Goal: Task Accomplishment & Management: Complete application form

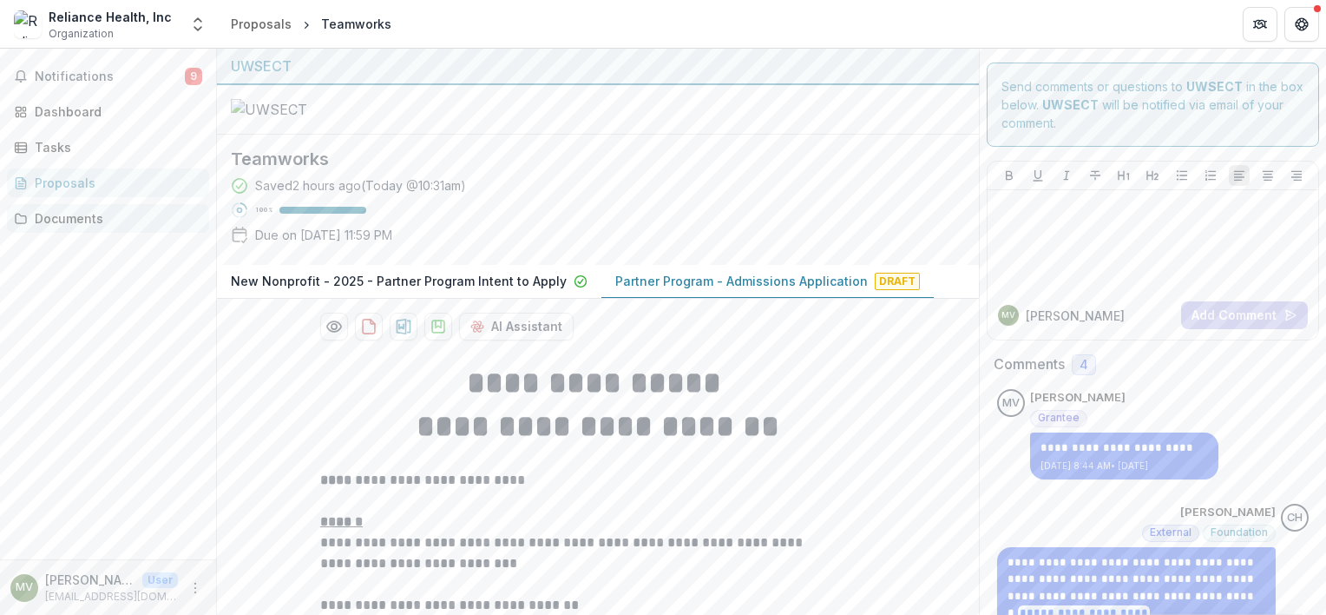
click at [67, 215] on div "Documents" at bounding box center [115, 218] width 161 height 18
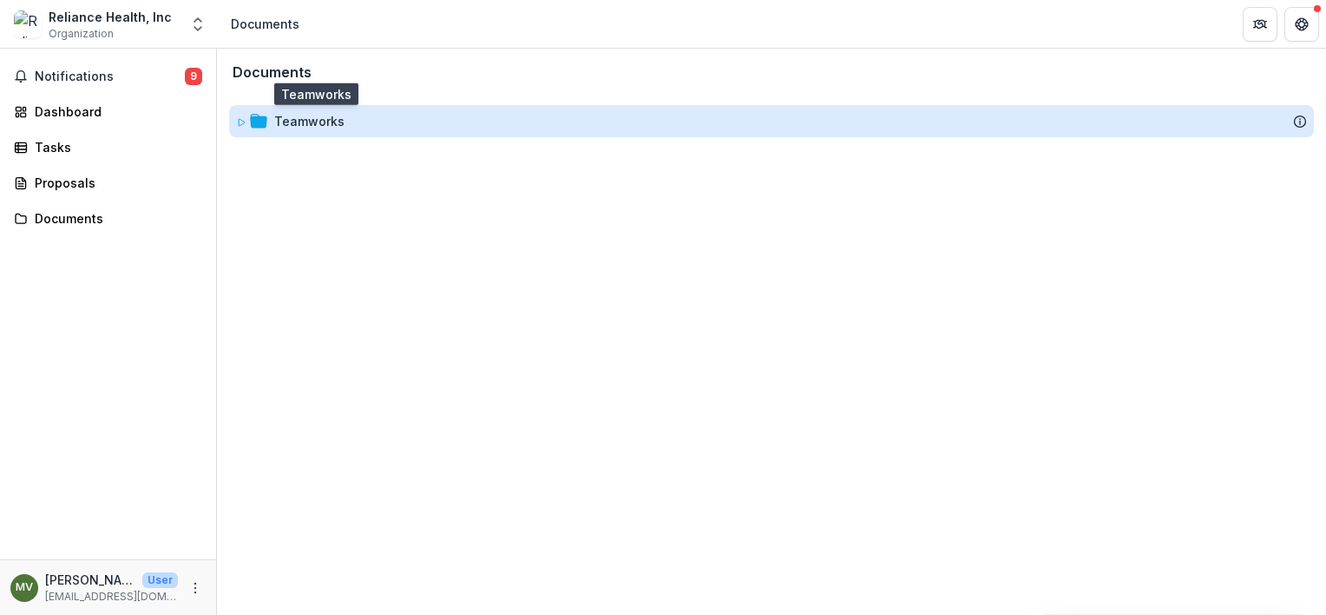
click at [322, 117] on div "Teamworks" at bounding box center [309, 121] width 70 height 18
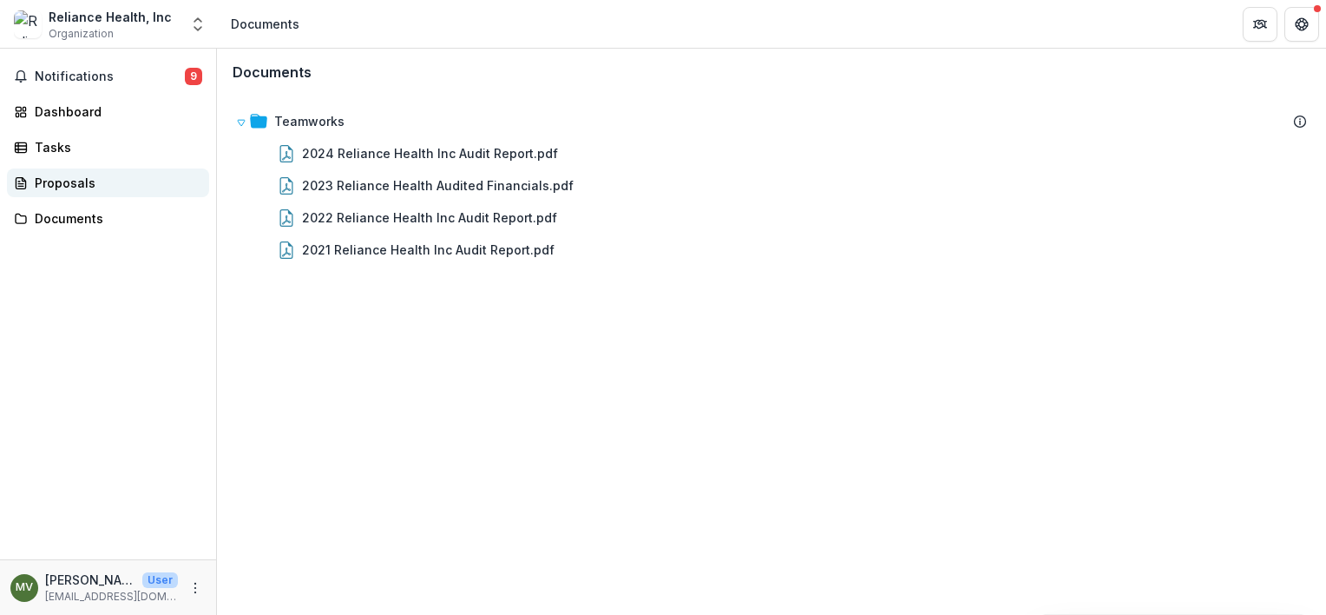
click at [64, 184] on div "Proposals" at bounding box center [115, 183] width 161 height 18
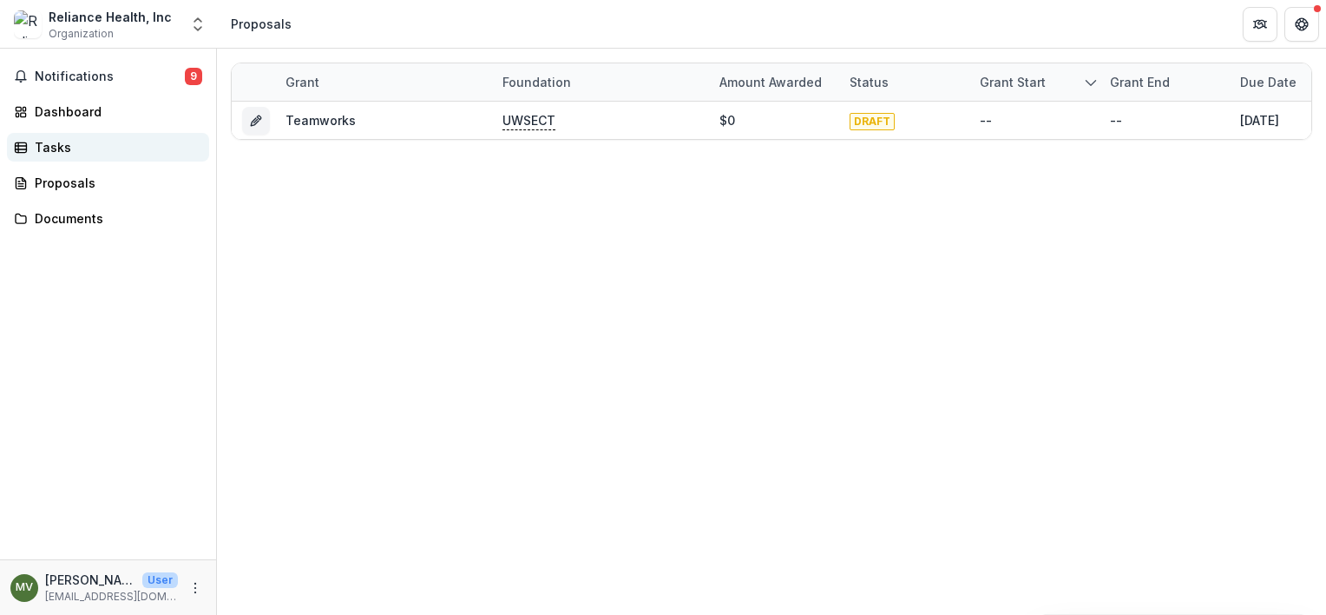
click at [50, 142] on div "Tasks" at bounding box center [115, 147] width 161 height 18
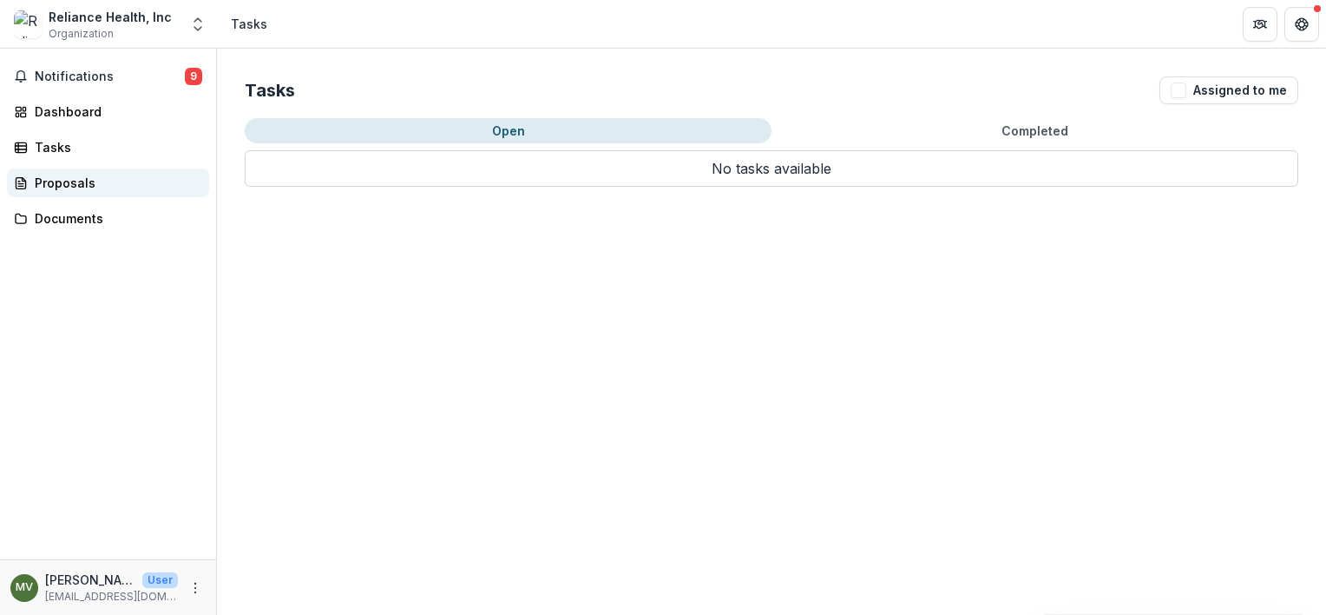
click at [56, 183] on div "Proposals" at bounding box center [115, 183] width 161 height 18
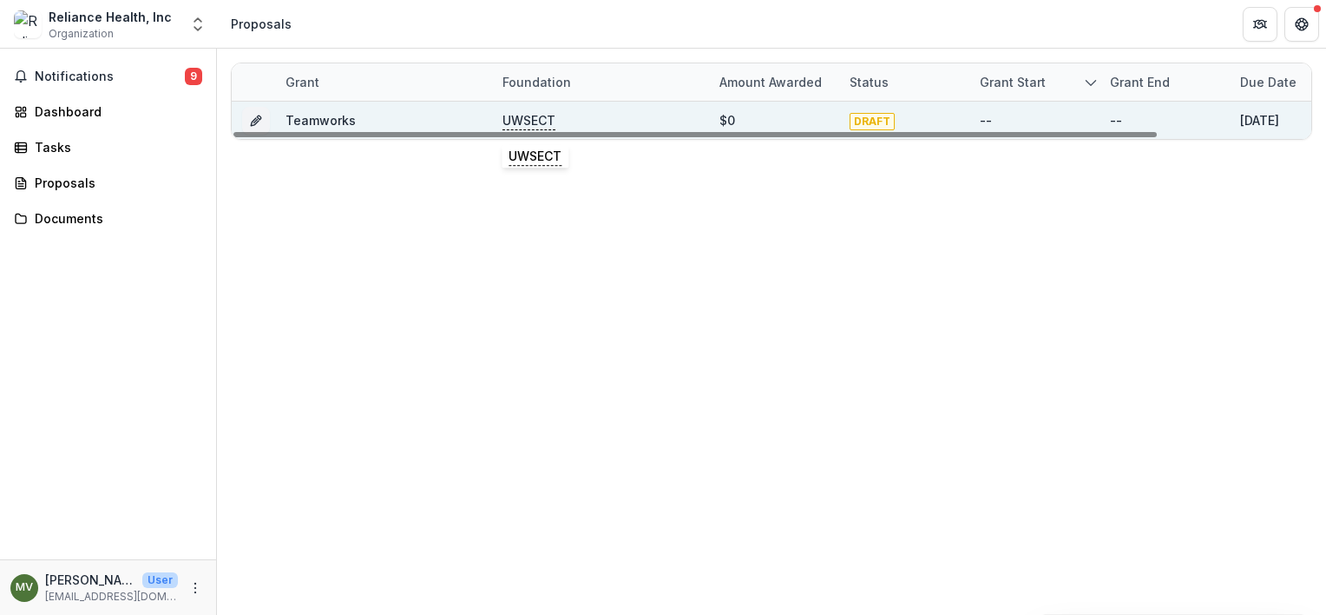
click at [536, 119] on p "UWSECT" at bounding box center [529, 120] width 53 height 19
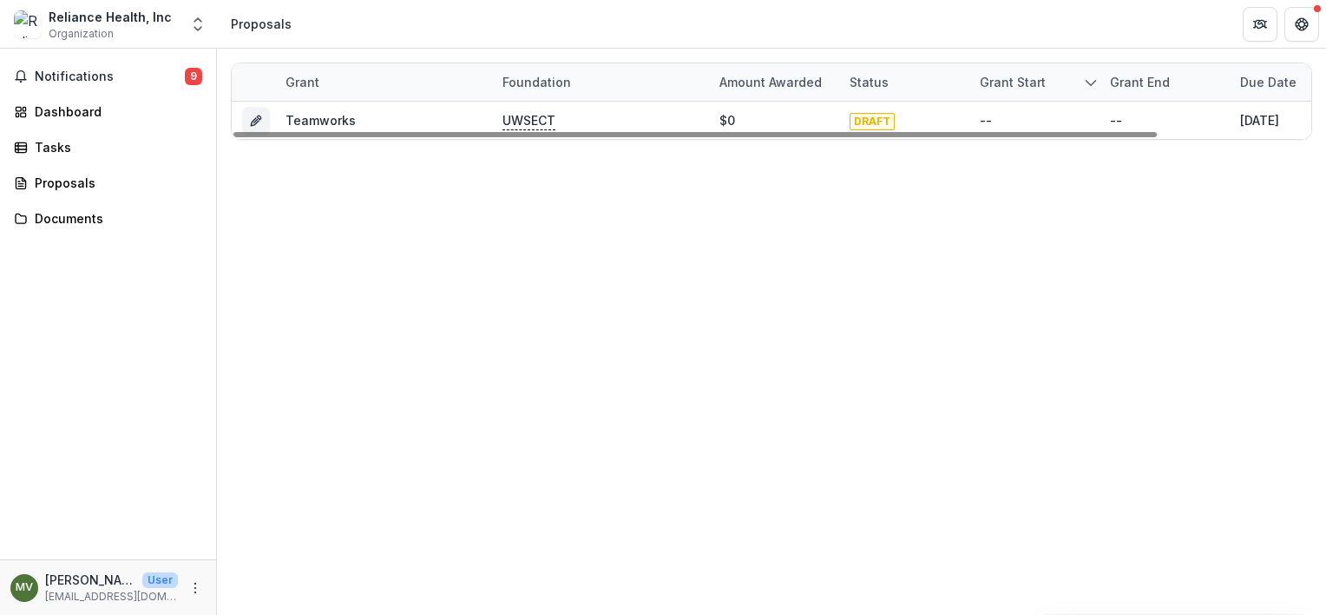
click at [738, 227] on div "Grant Foundation Amount awarded Status Grant start Grant end Due Date Report Du…" at bounding box center [771, 332] width 1109 height 566
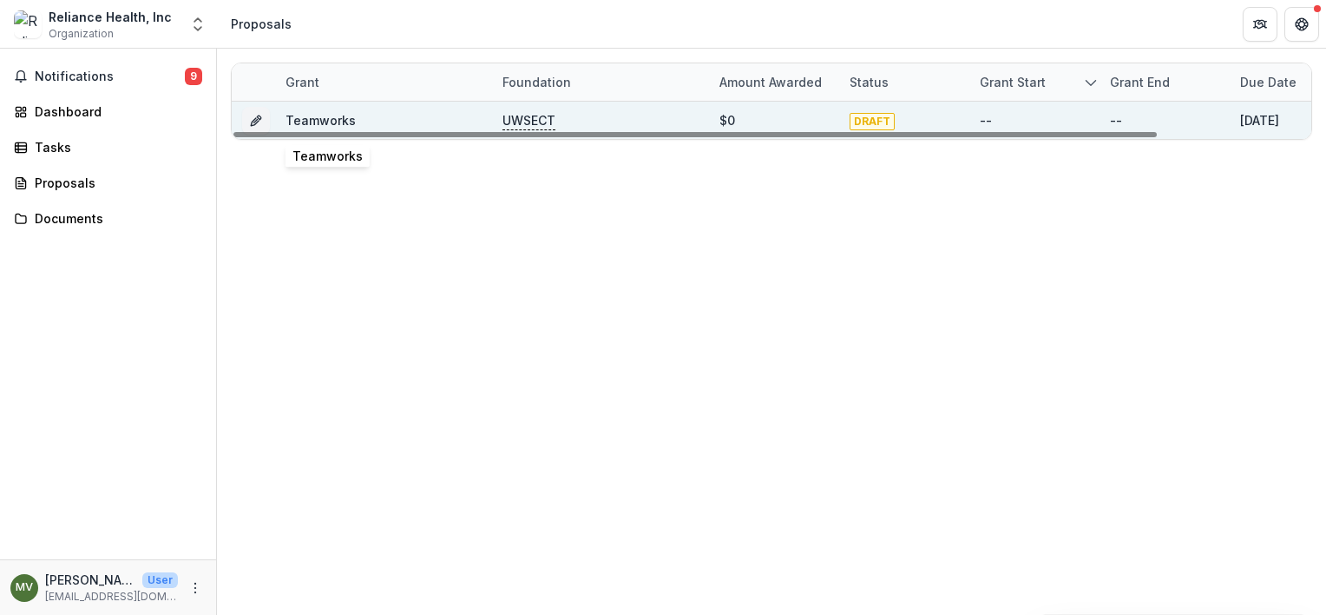
click at [312, 115] on link "Teamworks" at bounding box center [321, 120] width 70 height 15
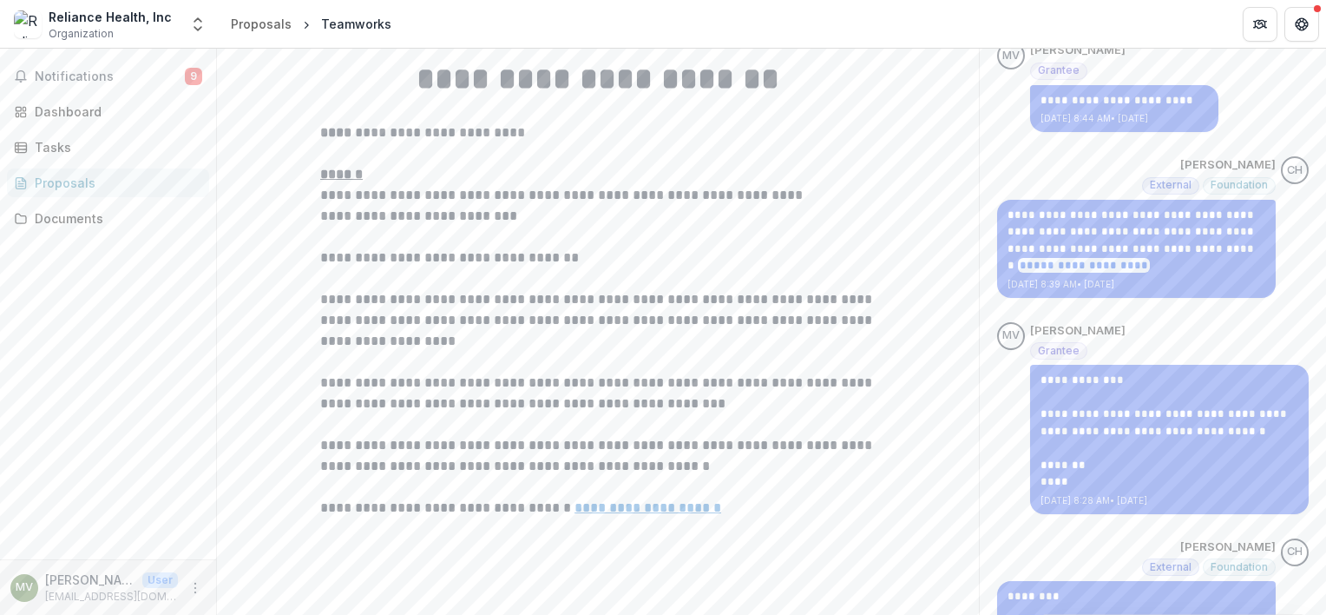
scroll to position [507, 0]
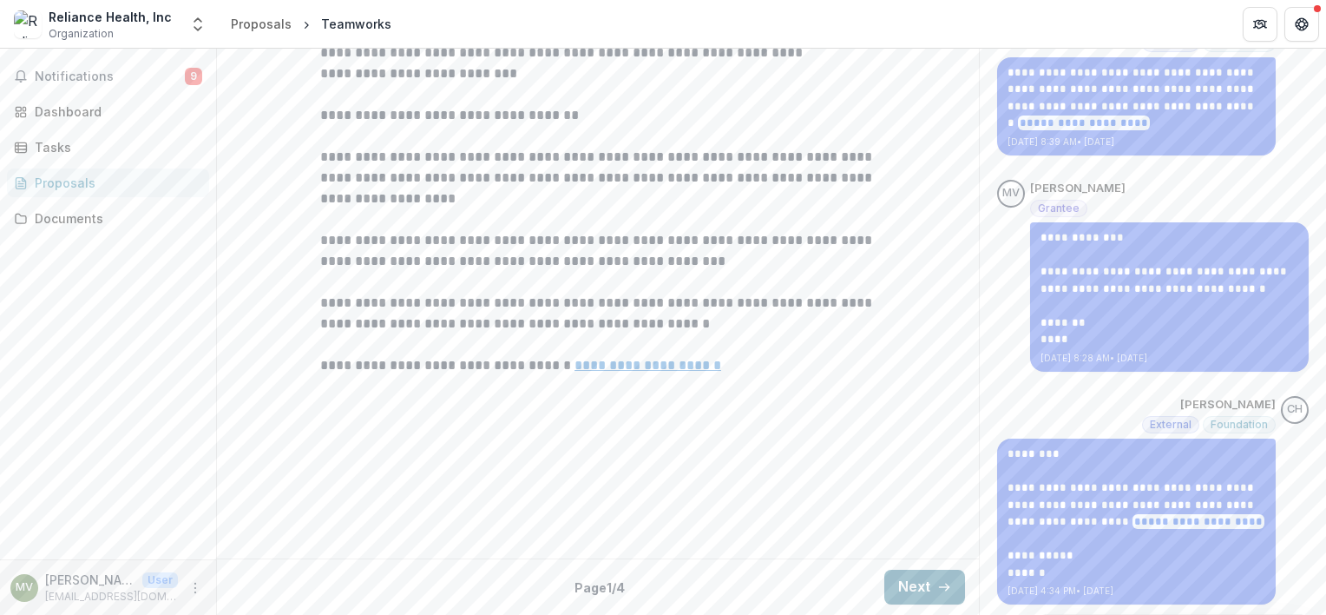
click at [913, 582] on button "Next" at bounding box center [924, 586] width 81 height 35
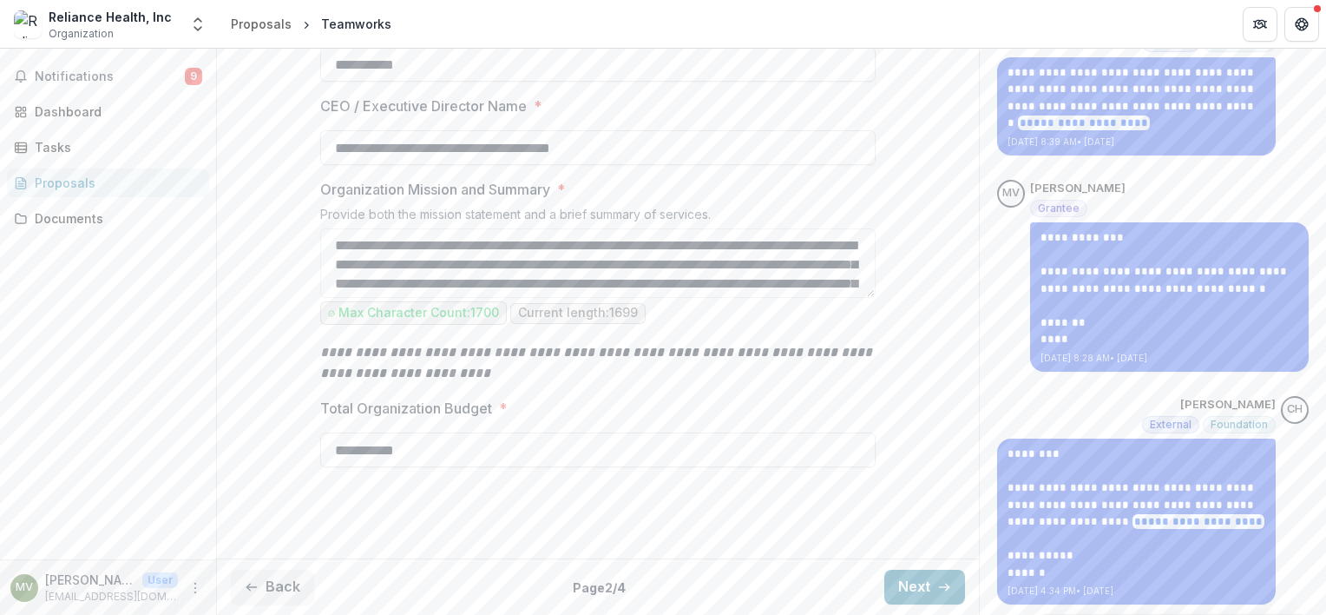
scroll to position [611, 0]
click at [914, 580] on button "Next" at bounding box center [924, 586] width 81 height 35
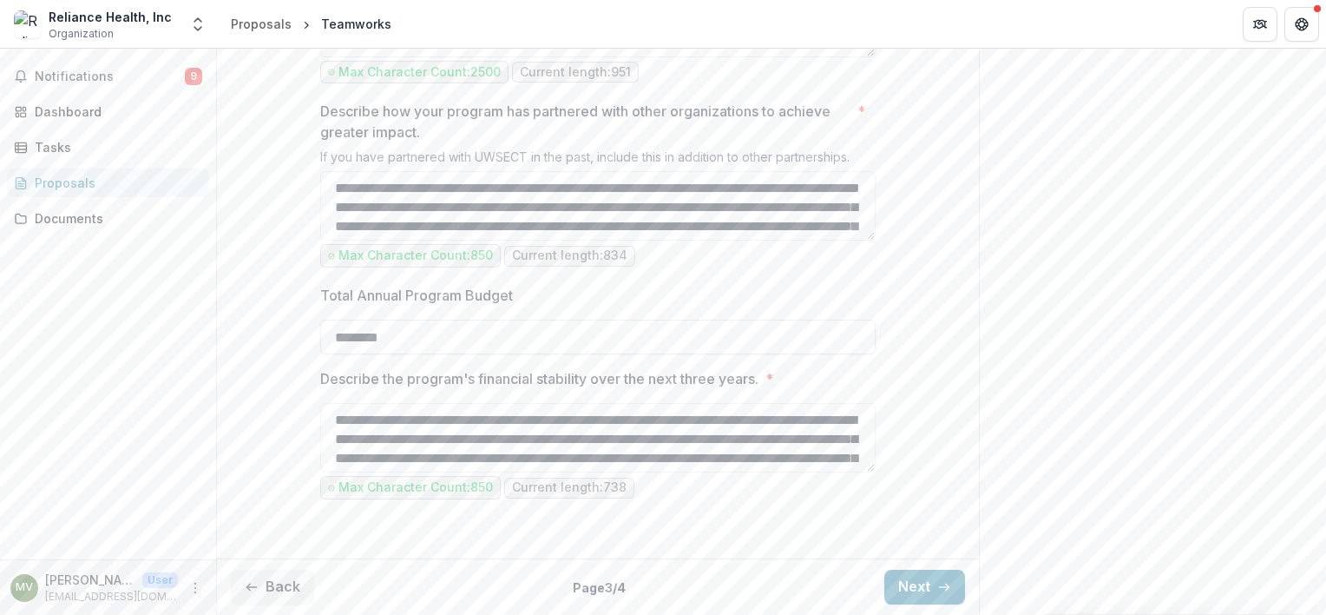
scroll to position [1825, 0]
click at [917, 585] on button "Next" at bounding box center [924, 586] width 81 height 35
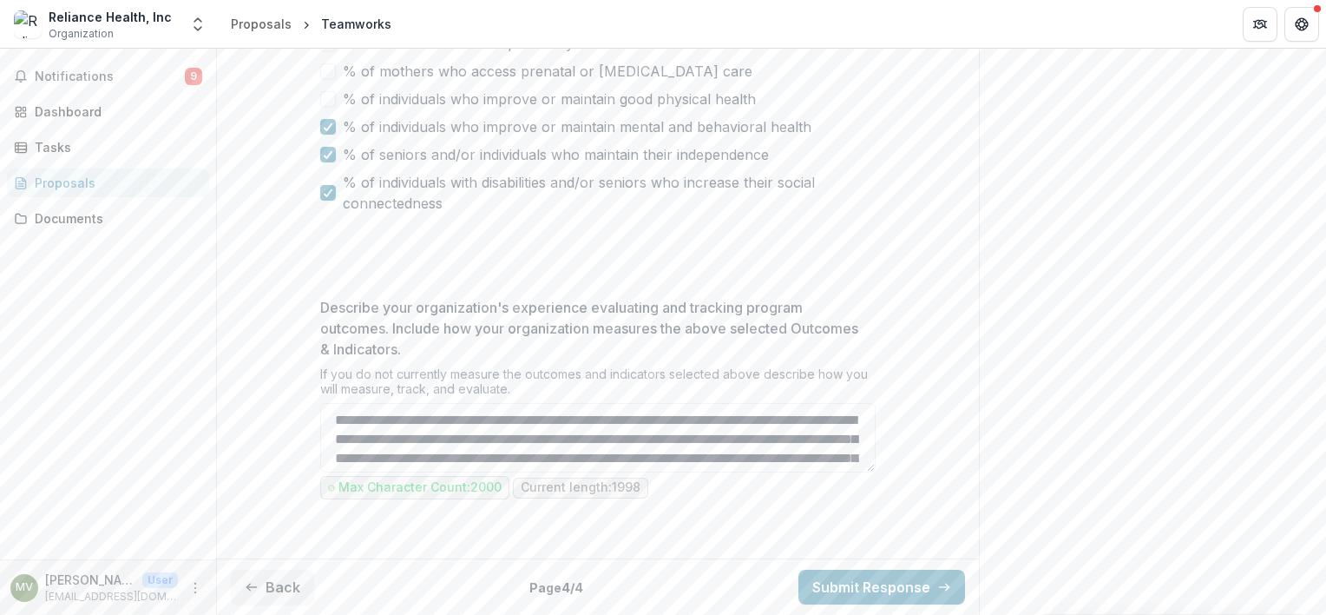
scroll to position [1281, 0]
click at [887, 583] on button "Submit Response" at bounding box center [882, 586] width 167 height 35
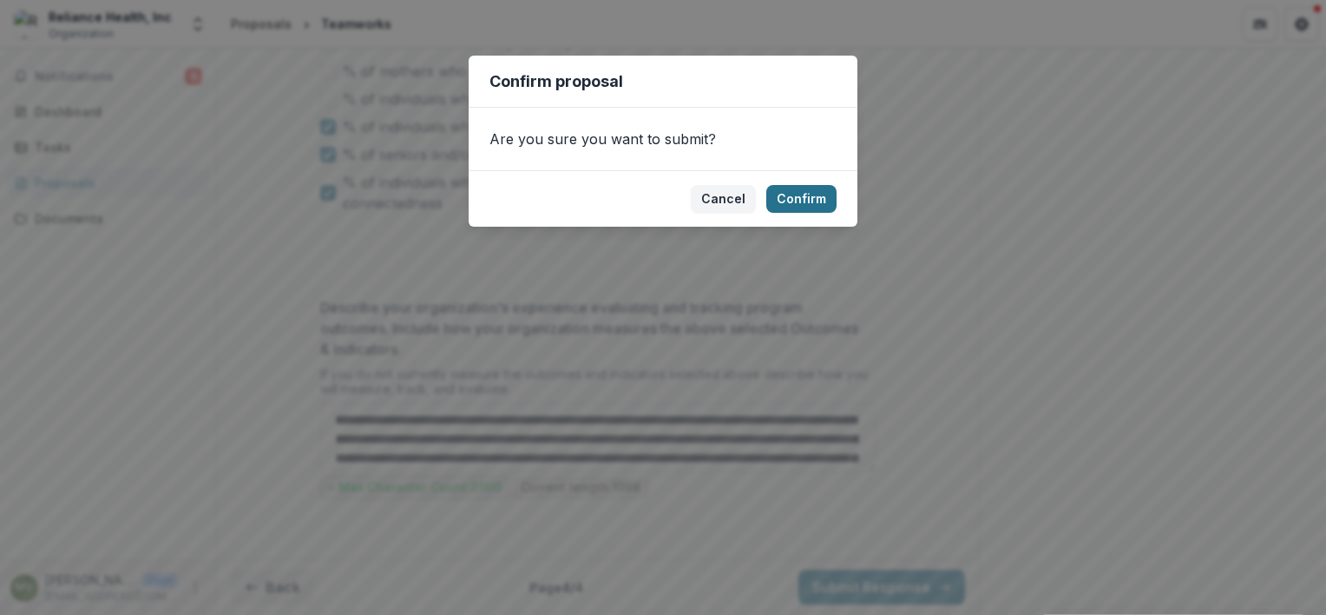
click at [797, 197] on button "Confirm" at bounding box center [801, 199] width 70 height 28
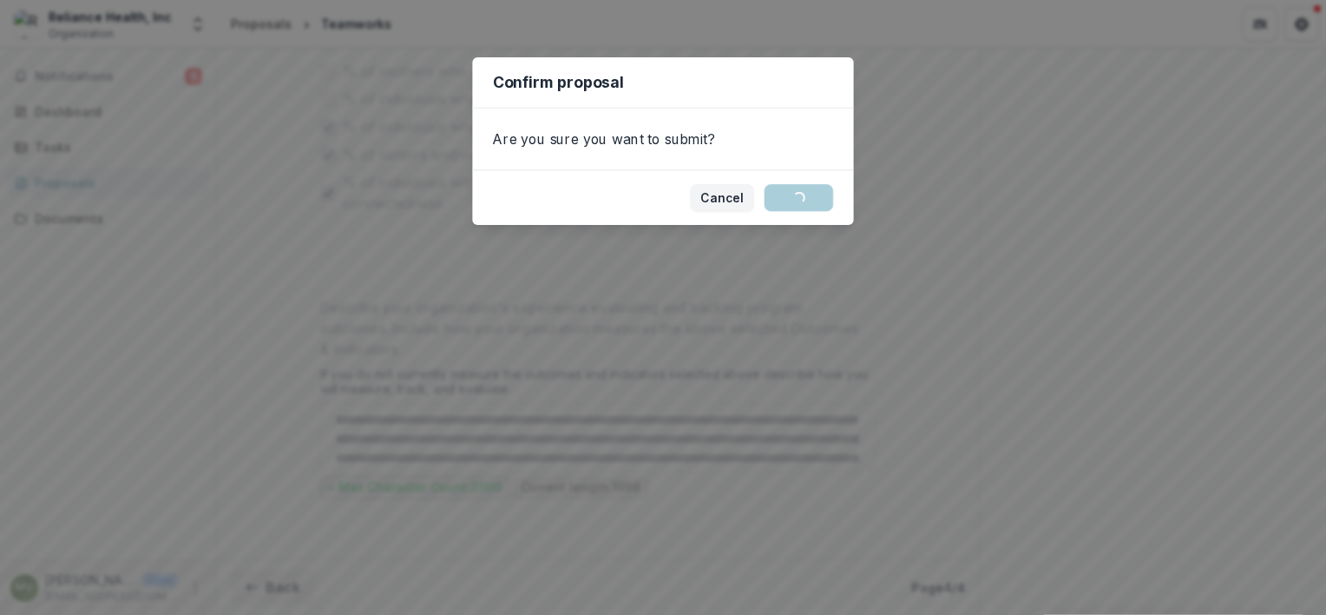
scroll to position [1337, 0]
